Goal: Task Accomplishment & Management: Use online tool/utility

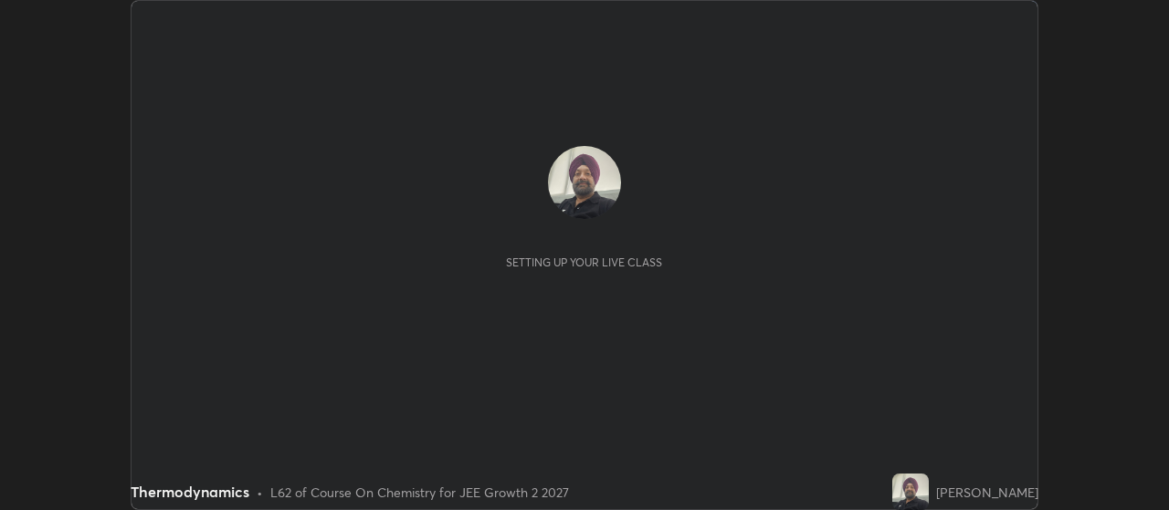
scroll to position [510, 1168]
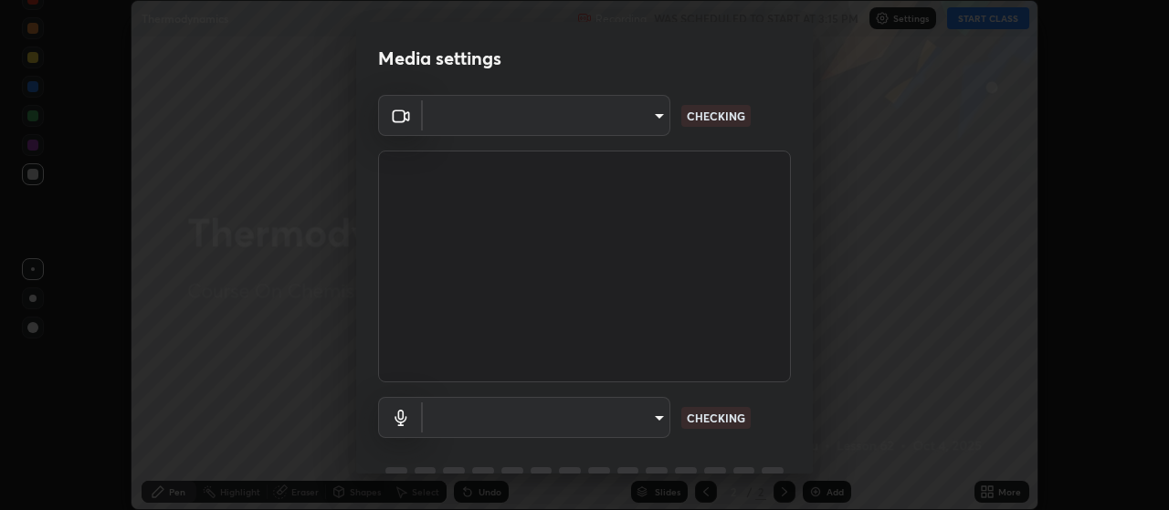
type input "3e5056c2a5089135895bc4c4a255db0b70d8554b8403b25f22c45efb2ce91884"
type input "59a2f7d3e3ff76d48a9e38036df9e67befd3407334716a6d87dab12f344bb213"
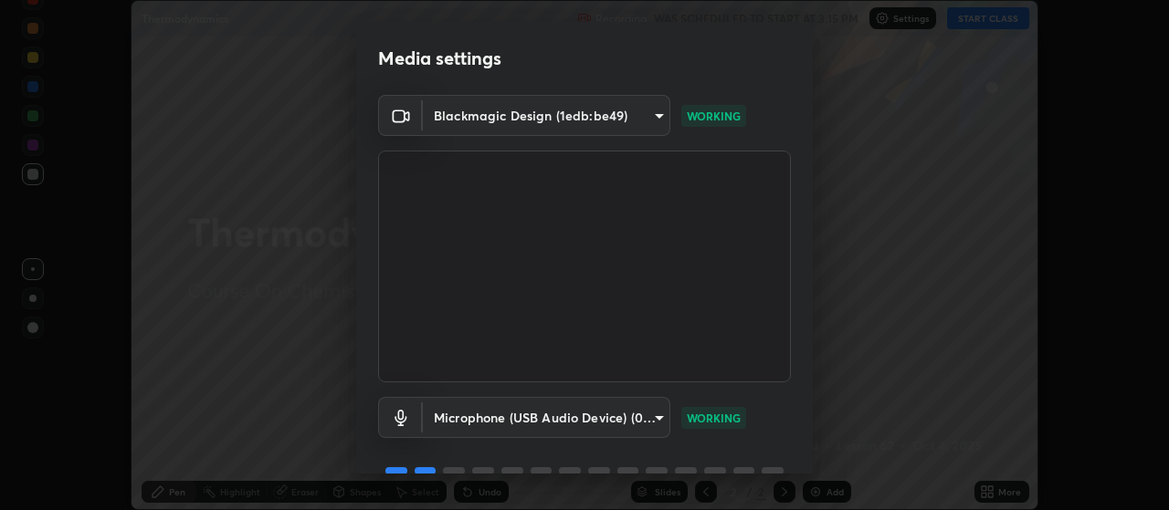
scroll to position [89, 0]
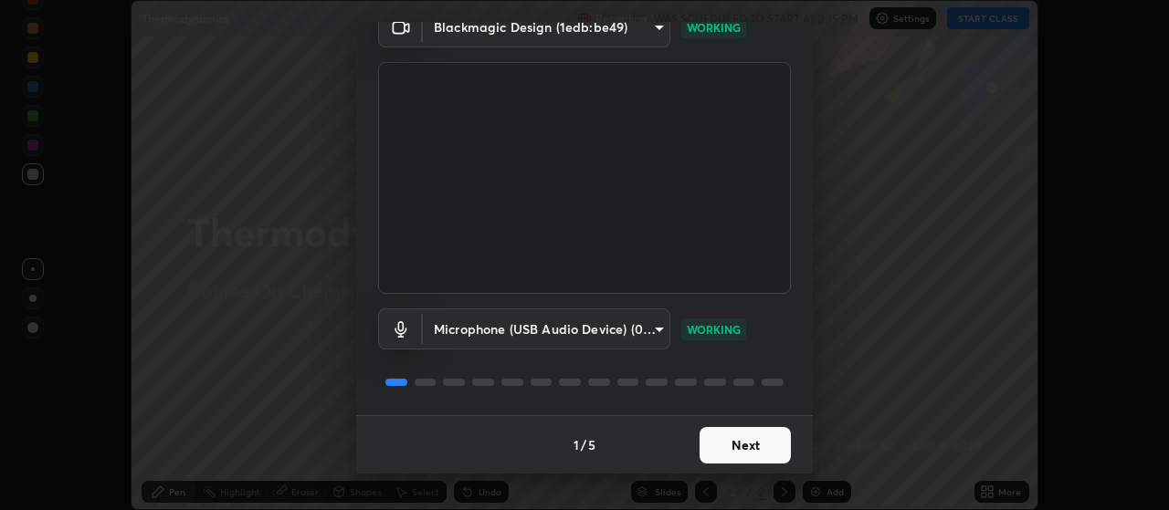
click at [758, 444] on button "Next" at bounding box center [744, 445] width 91 height 37
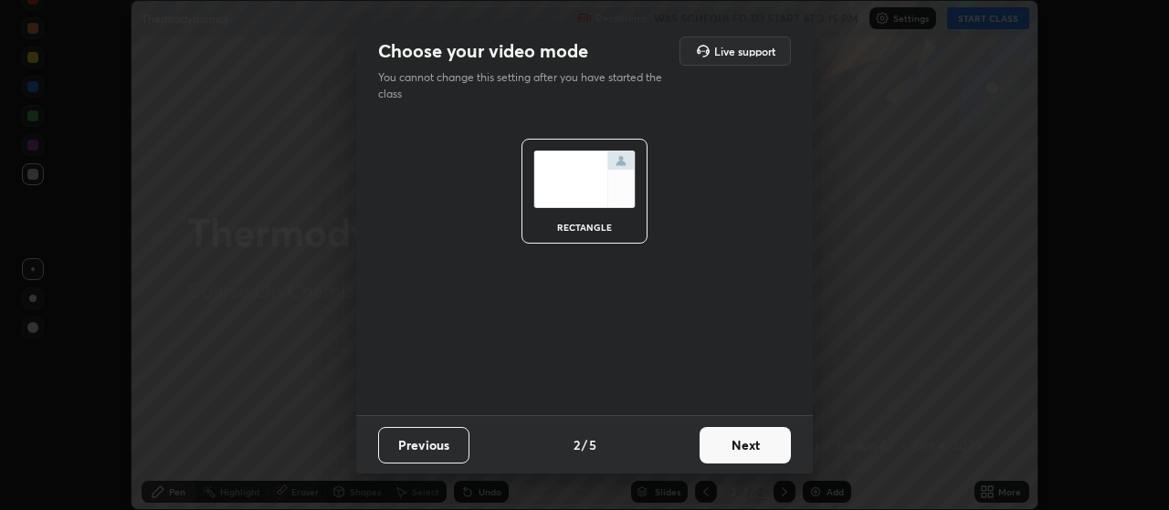
scroll to position [0, 0]
click at [756, 449] on button "Next" at bounding box center [744, 445] width 91 height 37
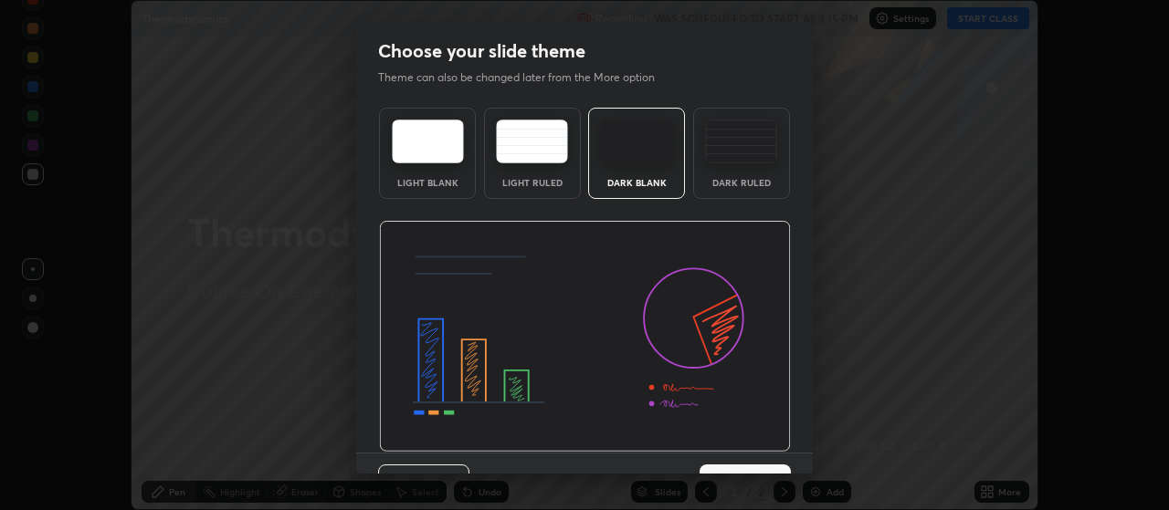
scroll to position [37, 0]
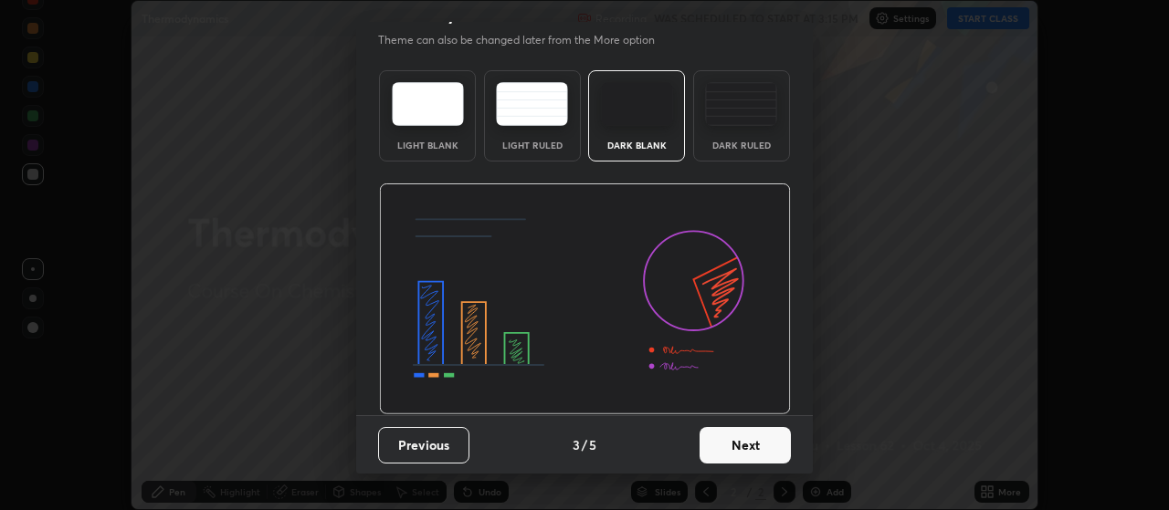
click at [747, 450] on button "Next" at bounding box center [744, 445] width 91 height 37
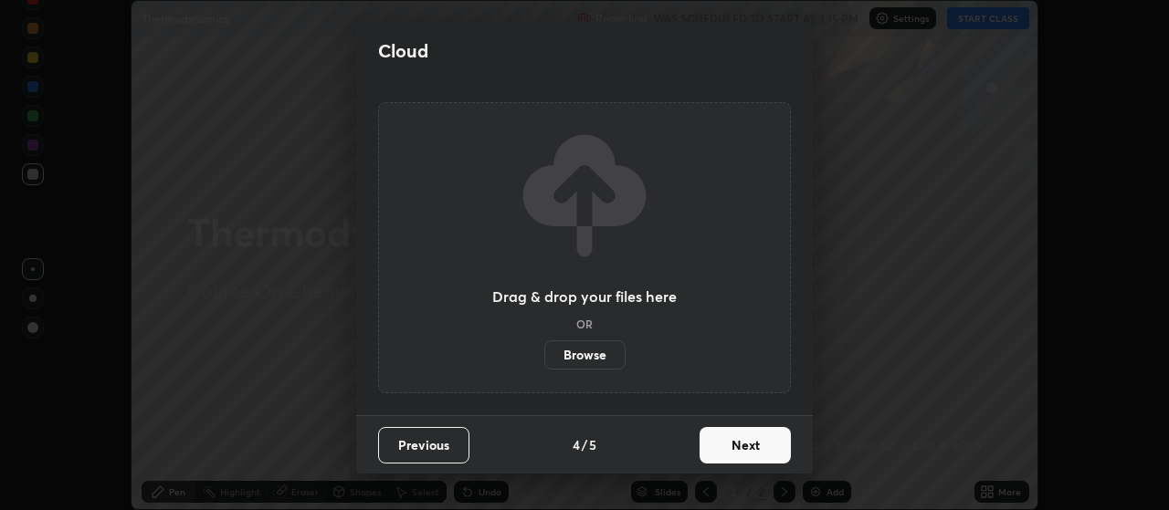
click at [747, 450] on button "Next" at bounding box center [744, 445] width 91 height 37
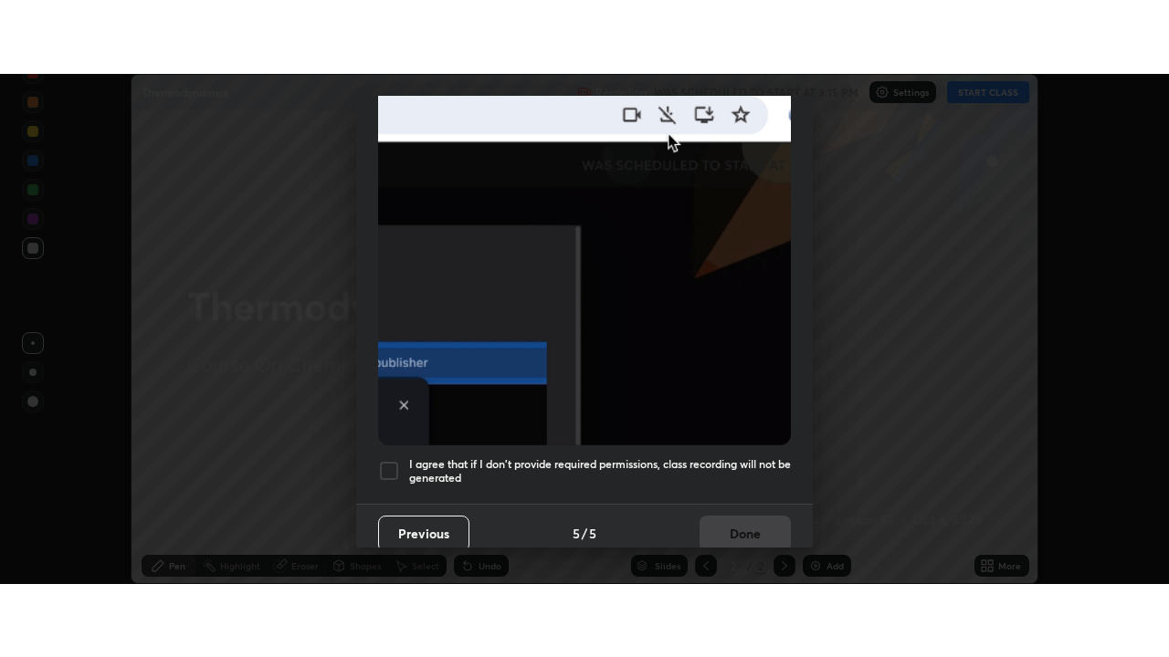
scroll to position [461, 0]
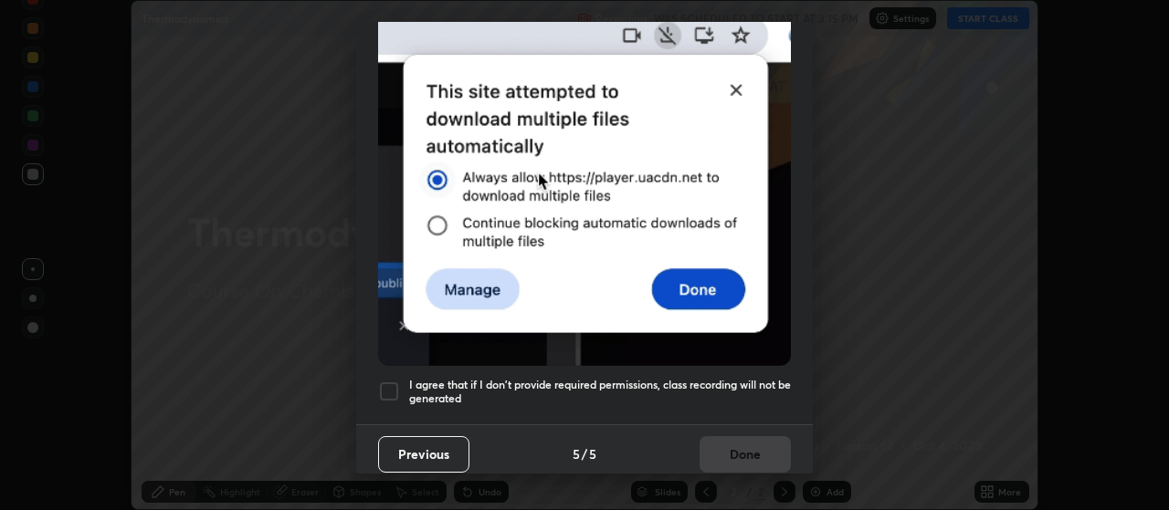
click at [389, 383] on div at bounding box center [389, 392] width 22 height 22
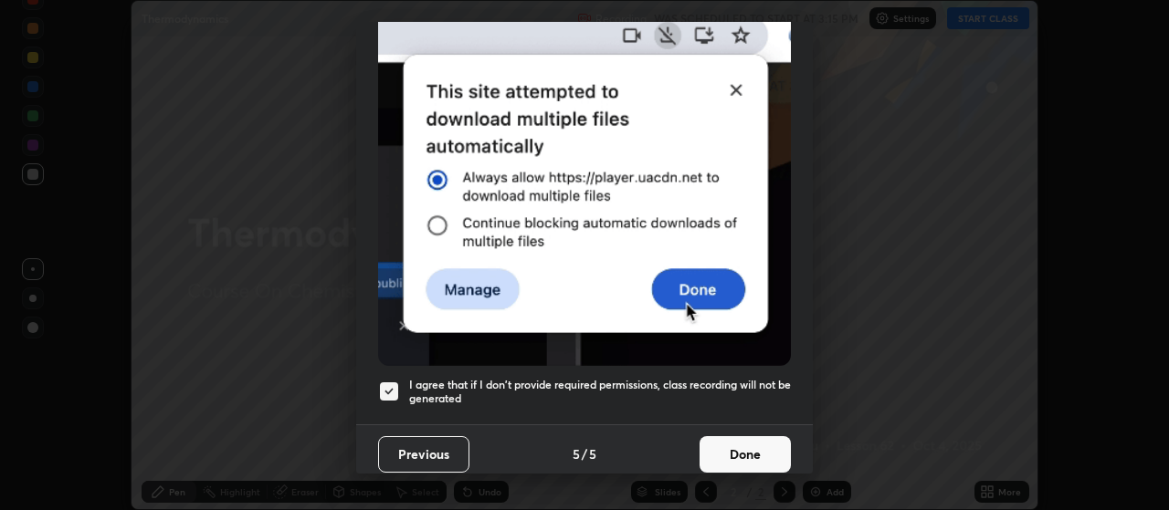
click at [741, 448] on button "Done" at bounding box center [744, 454] width 91 height 37
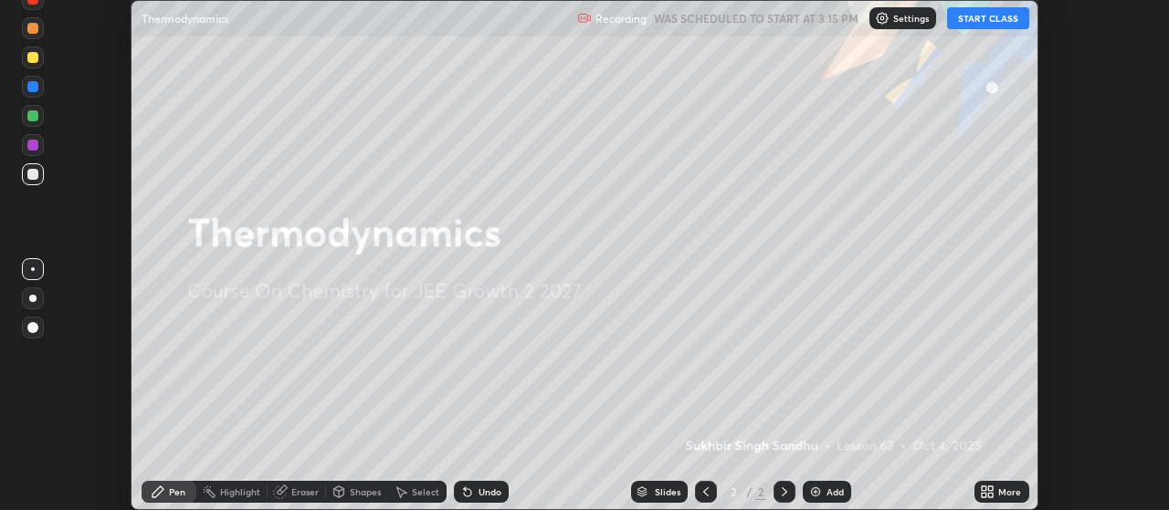
click at [829, 497] on div "Add" at bounding box center [834, 492] width 17 height 9
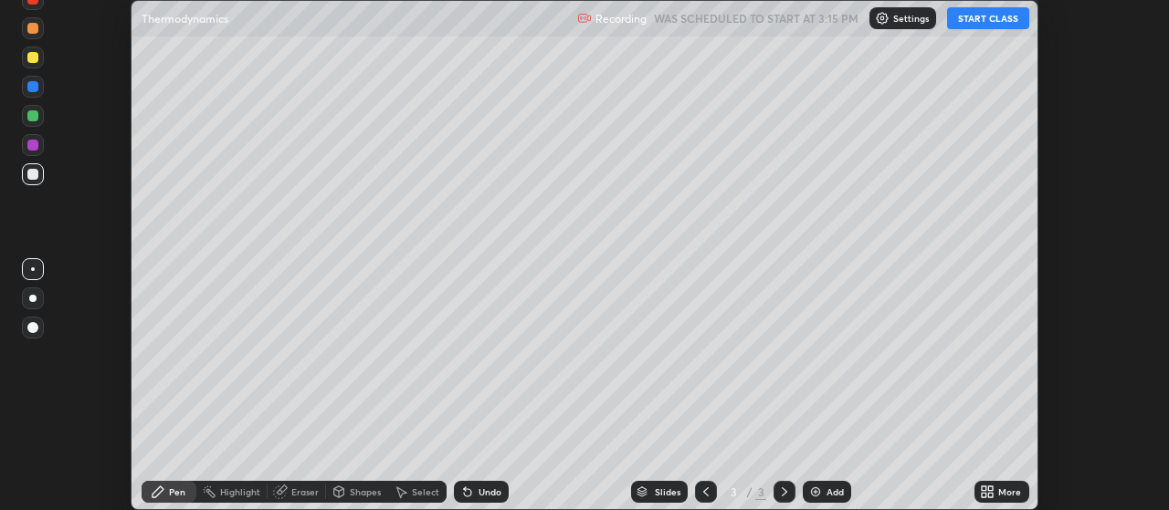
click at [984, 488] on icon at bounding box center [983, 489] width 5 height 5
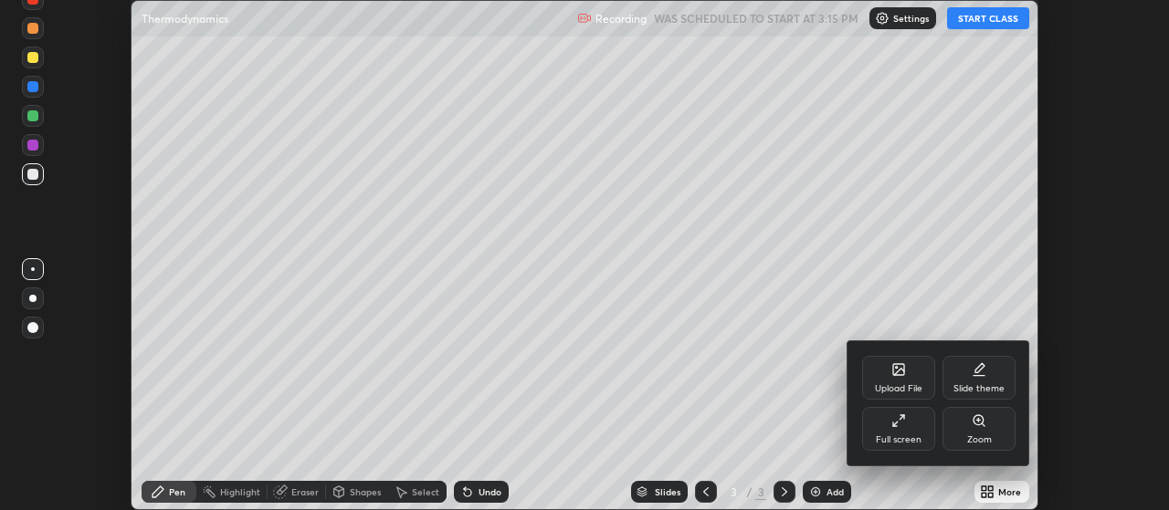
click at [920, 435] on div "Full screen" at bounding box center [898, 429] width 73 height 44
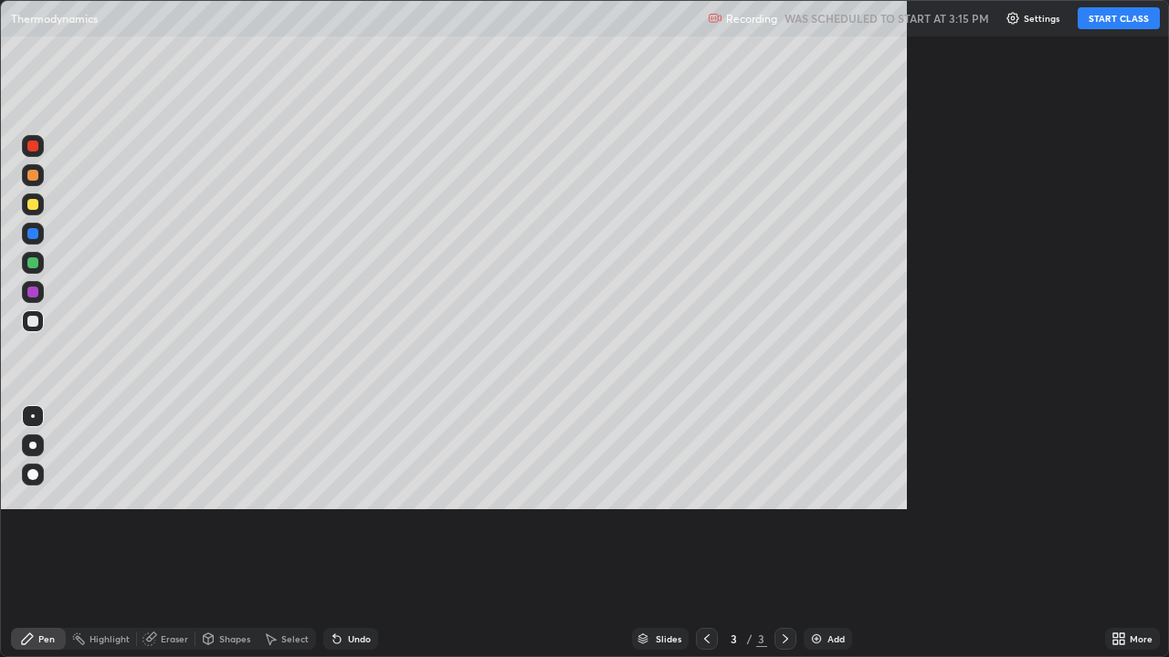
scroll to position [657, 1169]
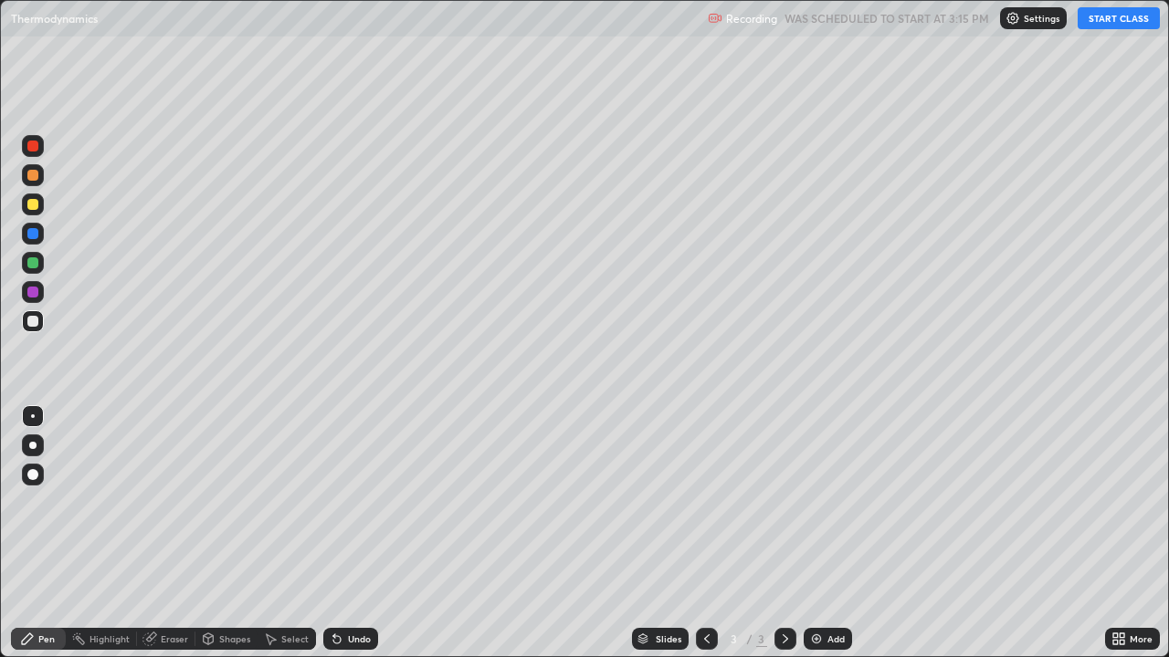
click at [1116, 25] on button "START CLASS" at bounding box center [1118, 18] width 82 height 22
click at [843, 509] on div "Add" at bounding box center [827, 639] width 48 height 22
click at [835, 509] on div "Add" at bounding box center [827, 639] width 48 height 22
click at [829, 509] on div "Add" at bounding box center [835, 639] width 17 height 9
click at [348, 509] on div "Undo" at bounding box center [359, 639] width 23 height 9
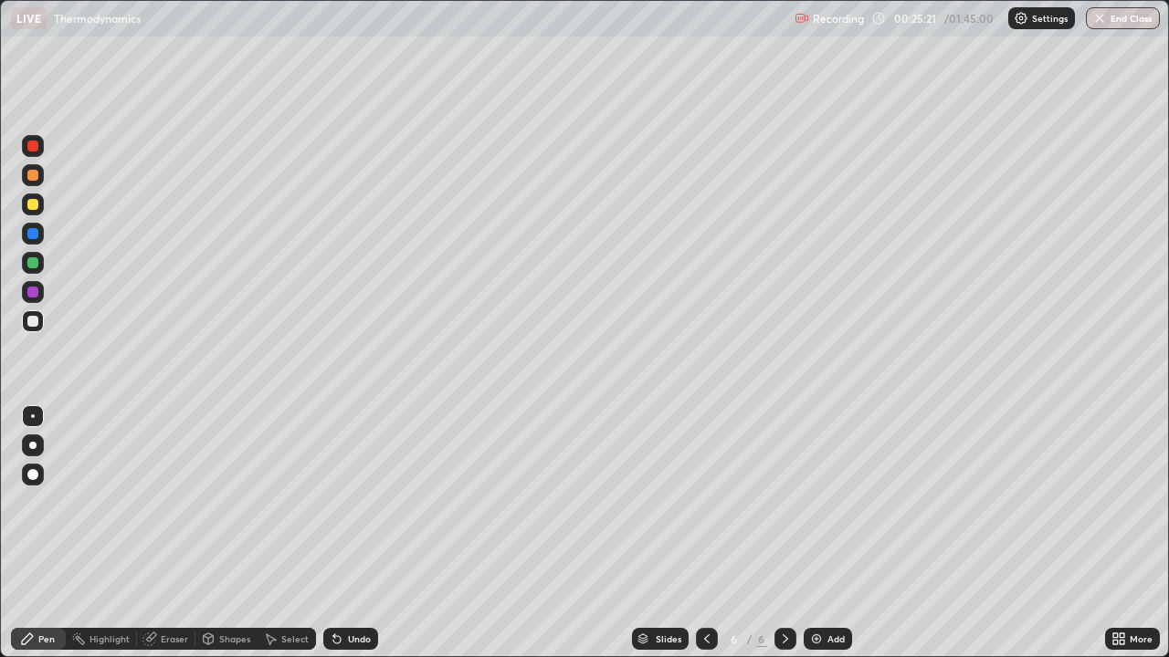
click at [349, 509] on div "Undo" at bounding box center [359, 639] width 23 height 9
click at [348, 509] on div "Undo" at bounding box center [350, 639] width 55 height 22
click at [341, 509] on icon at bounding box center [337, 639] width 15 height 15
click at [784, 509] on icon at bounding box center [784, 639] width 5 height 9
click at [814, 509] on img at bounding box center [816, 639] width 15 height 15
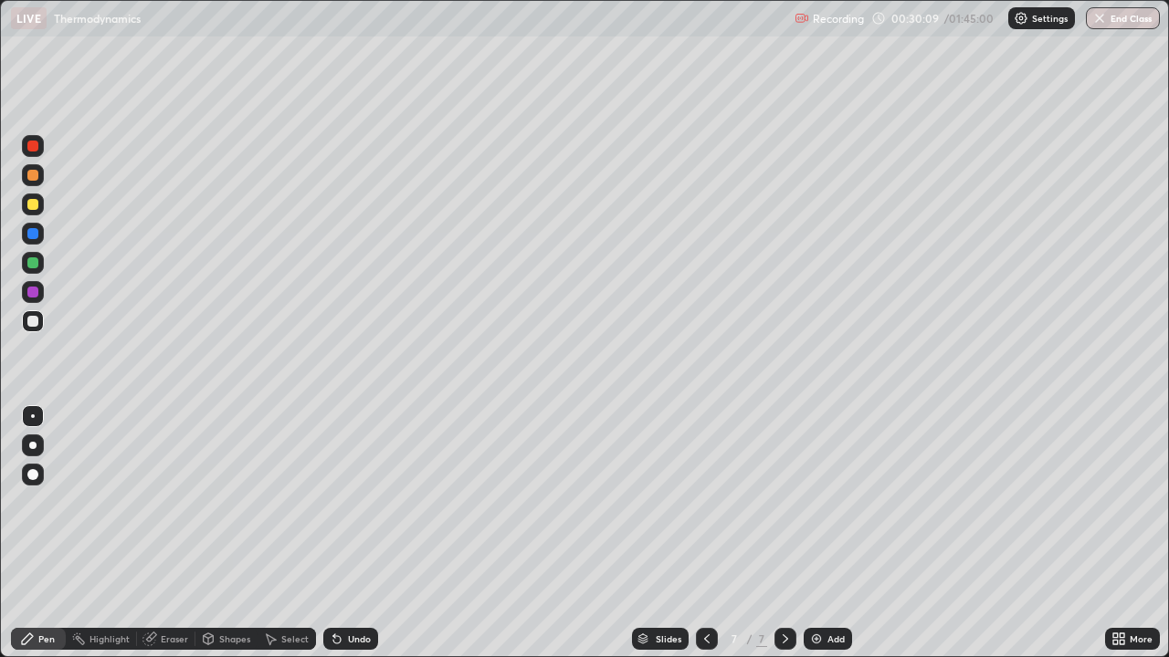
click at [822, 509] on div "Add" at bounding box center [827, 639] width 48 height 22
click at [353, 509] on div "Undo" at bounding box center [359, 639] width 23 height 9
click at [357, 509] on div "Undo" at bounding box center [359, 639] width 23 height 9
click at [831, 509] on div "Add" at bounding box center [835, 639] width 17 height 9
click at [809, 509] on img at bounding box center [816, 639] width 15 height 15
